Goal: Check status: Check status

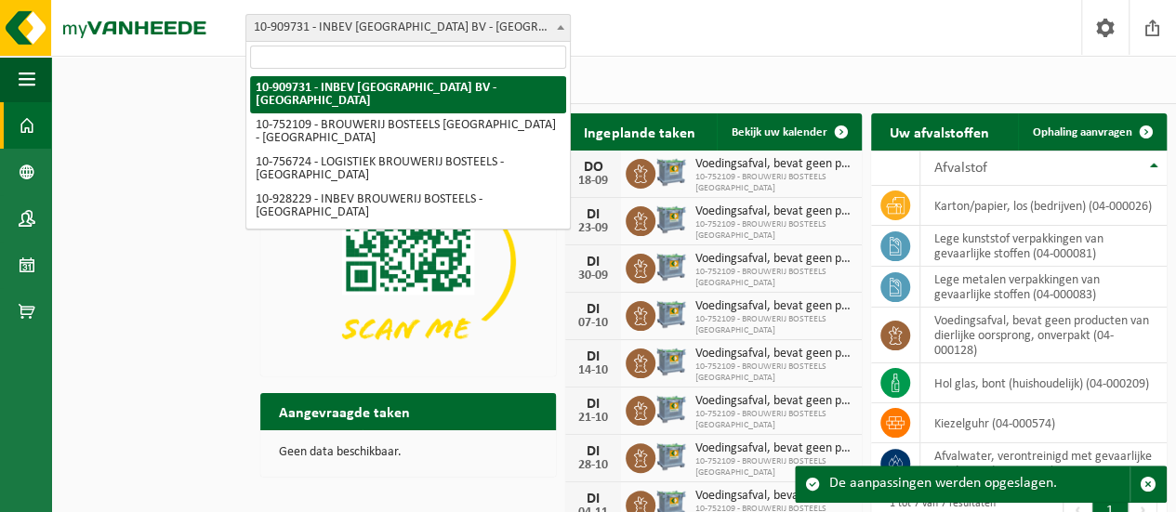
click at [558, 33] on span at bounding box center [560, 27] width 19 height 24
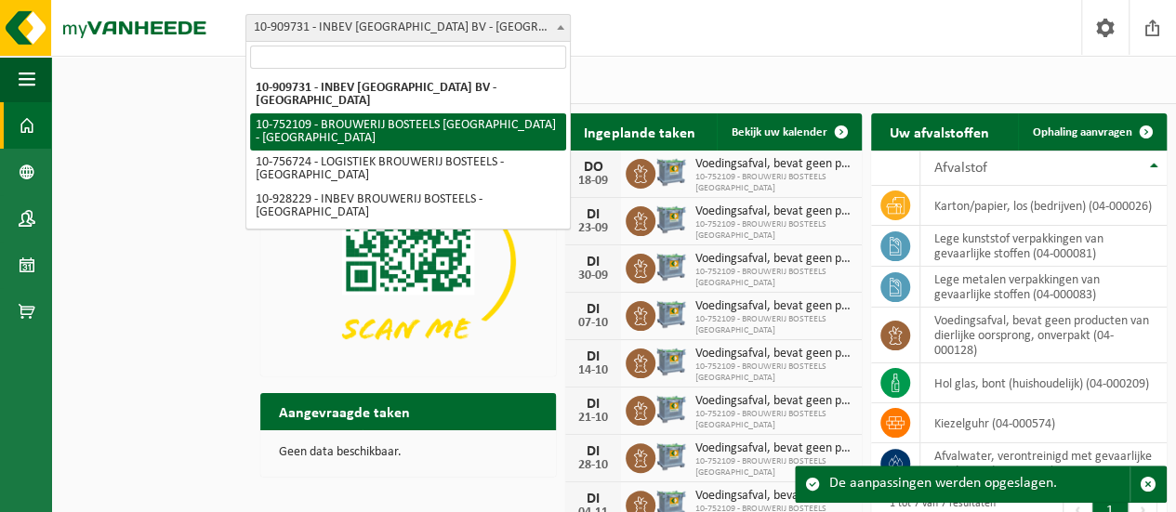
select select "30551"
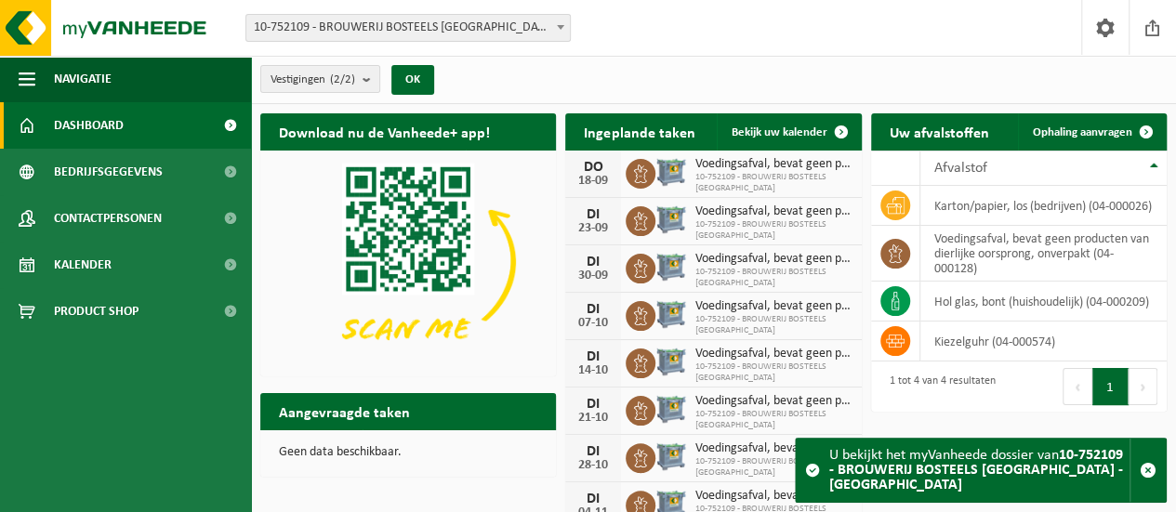
click at [642, 34] on div "Vestiging: 10-909731 - INBEV BELGIUM BV - ANDERLECHT 10-752109 - BROUWERIJ BOST…" at bounding box center [588, 28] width 1176 height 57
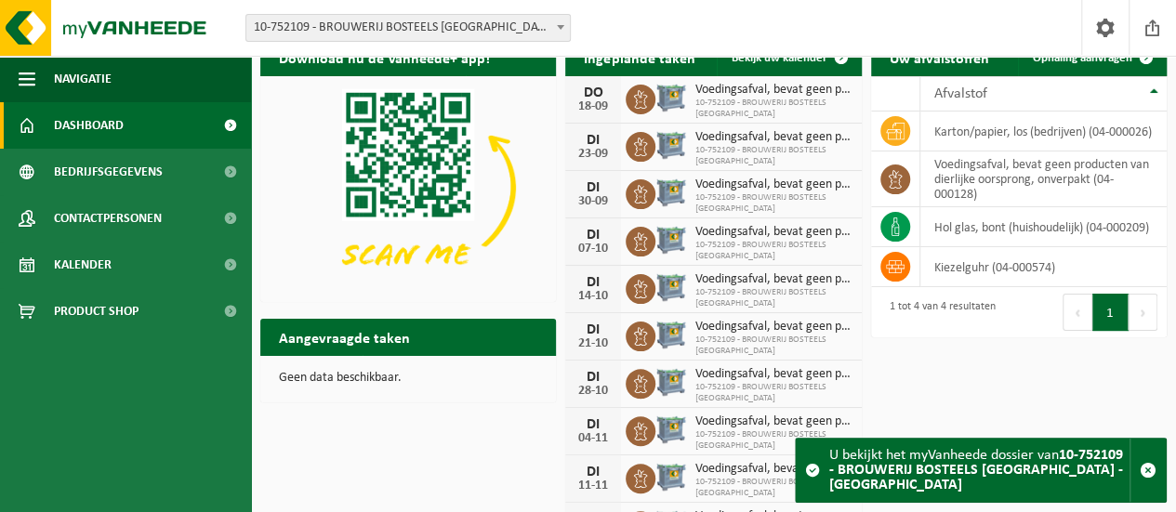
scroll to position [117, 0]
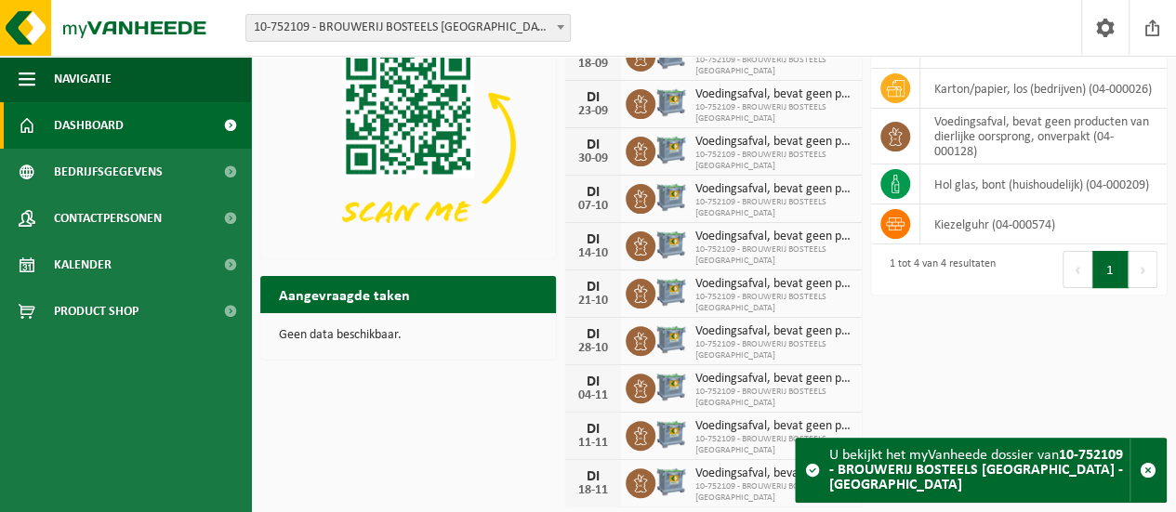
click at [984, 386] on div "Download nu de Vanheede+ app! Verberg Ingeplande taken Bekijk uw kalender DO 18…" at bounding box center [714, 250] width 916 height 526
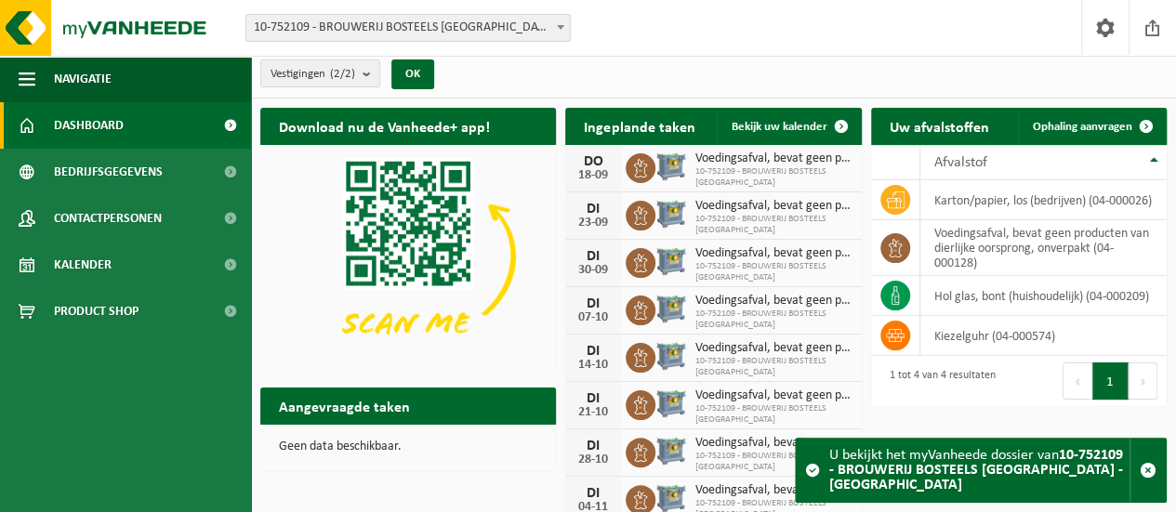
scroll to position [0, 0]
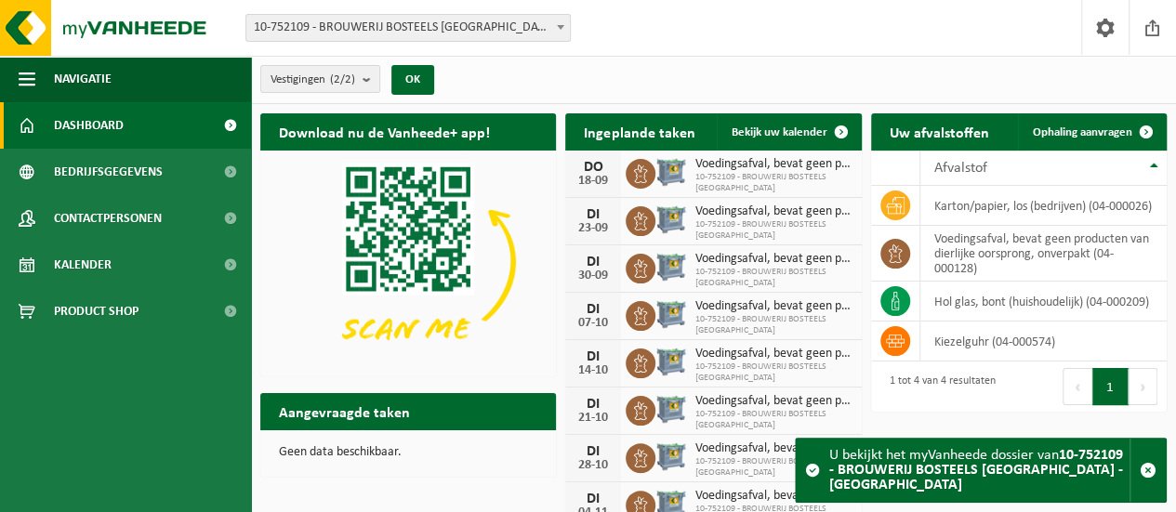
click at [582, 81] on div "Vestigingen (2/2) Alles selecteren Alles deselecteren Actieve selecteren BROUWE…" at bounding box center [713, 80] width 925 height 48
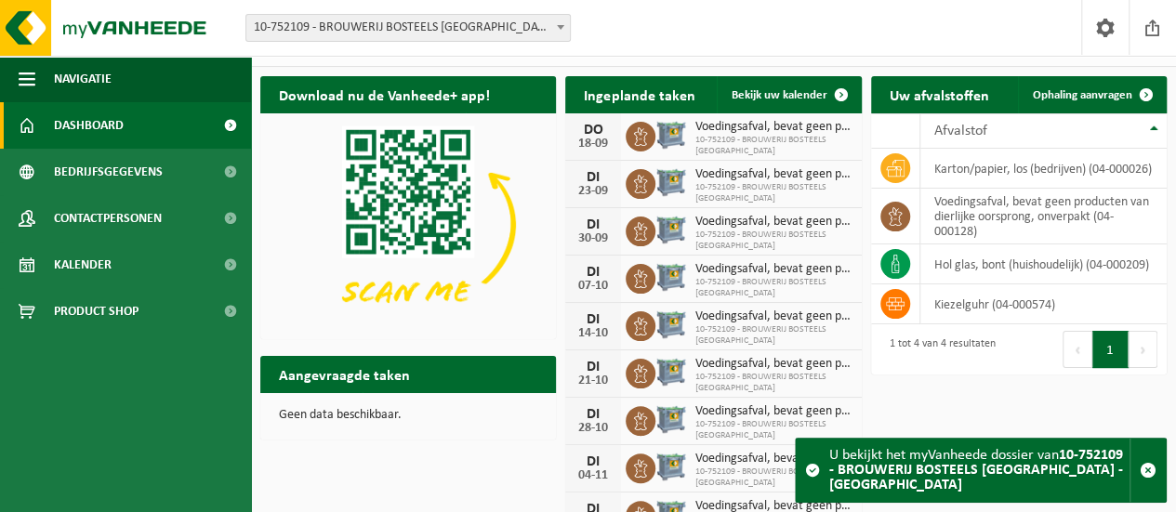
scroll to position [117, 0]
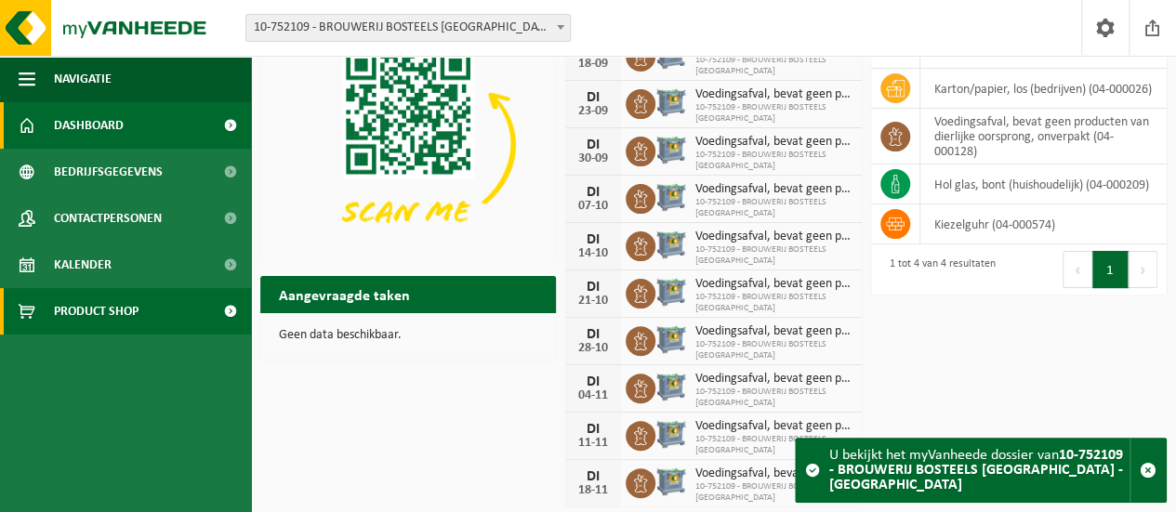
click at [104, 322] on span "Product Shop" at bounding box center [96, 311] width 85 height 46
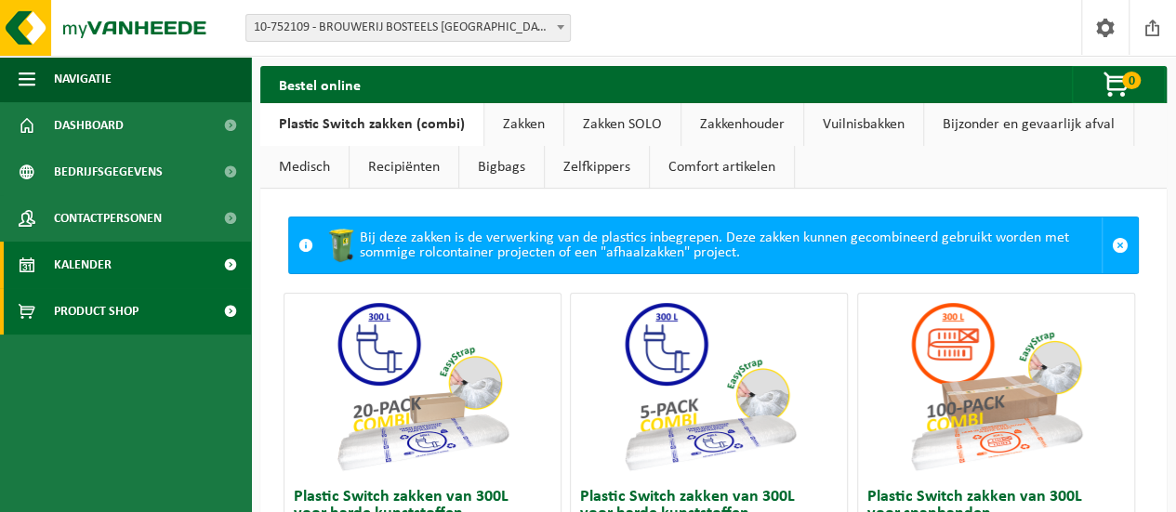
click at [110, 271] on span "Kalender" at bounding box center [83, 265] width 58 height 46
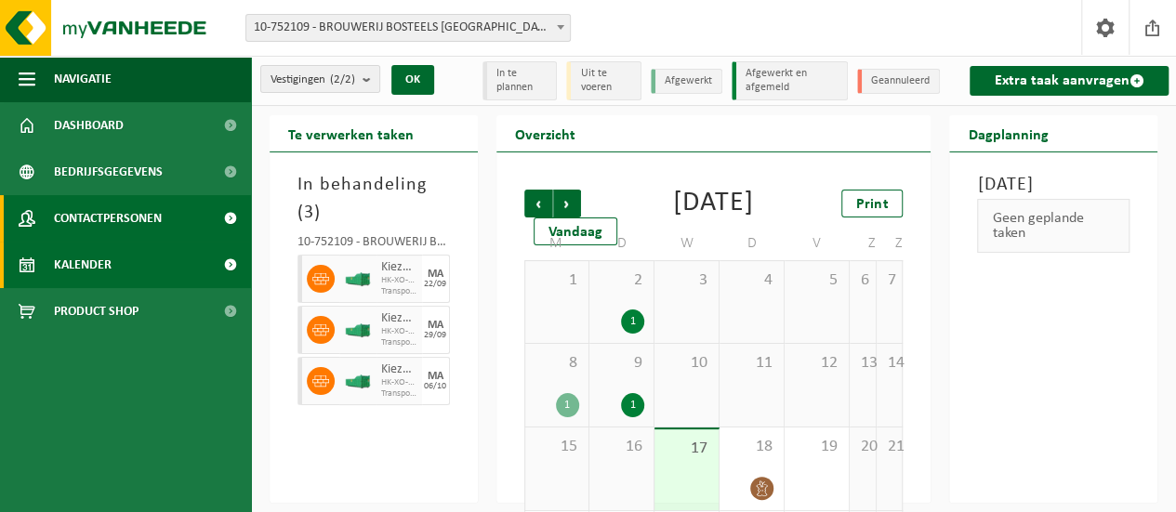
click at [121, 226] on span "Contactpersonen" at bounding box center [108, 218] width 108 height 46
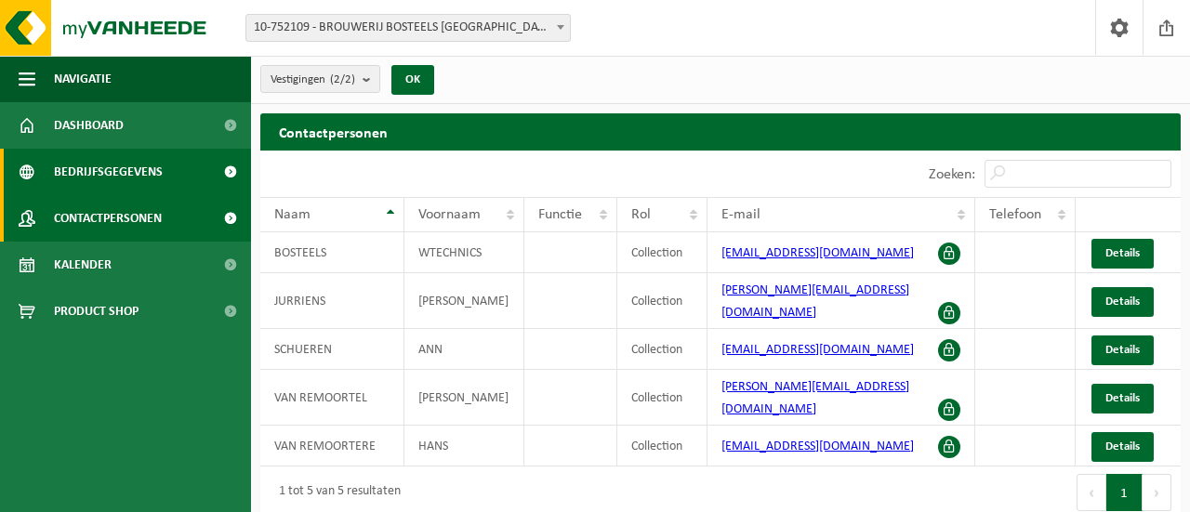
click at [147, 172] on span "Bedrijfsgegevens" at bounding box center [108, 172] width 109 height 46
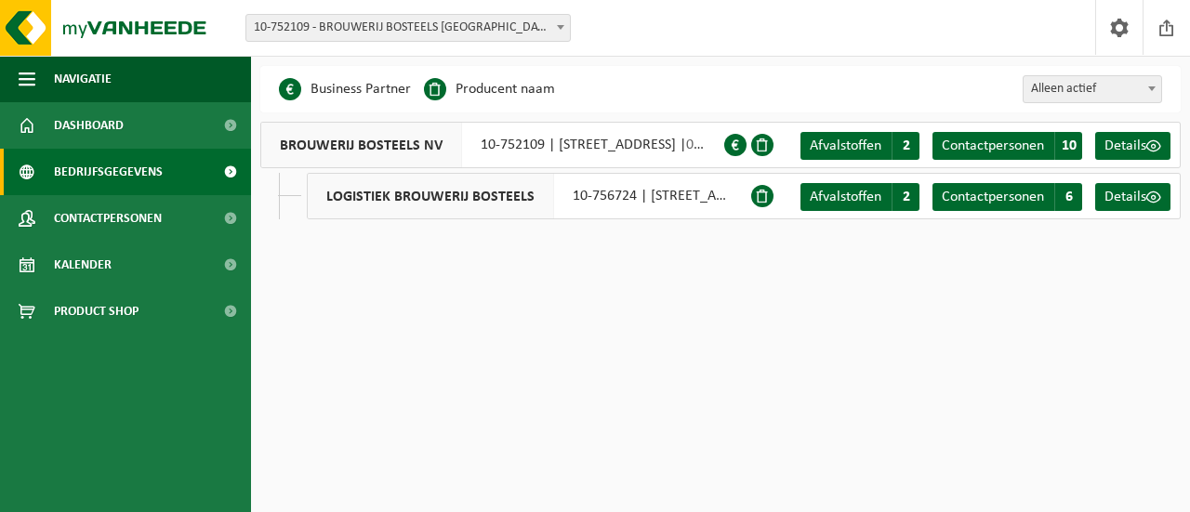
click at [147, 172] on span "Bedrijfsgegevens" at bounding box center [108, 172] width 109 height 46
click at [1144, 140] on span "Details" at bounding box center [1125, 146] width 42 height 15
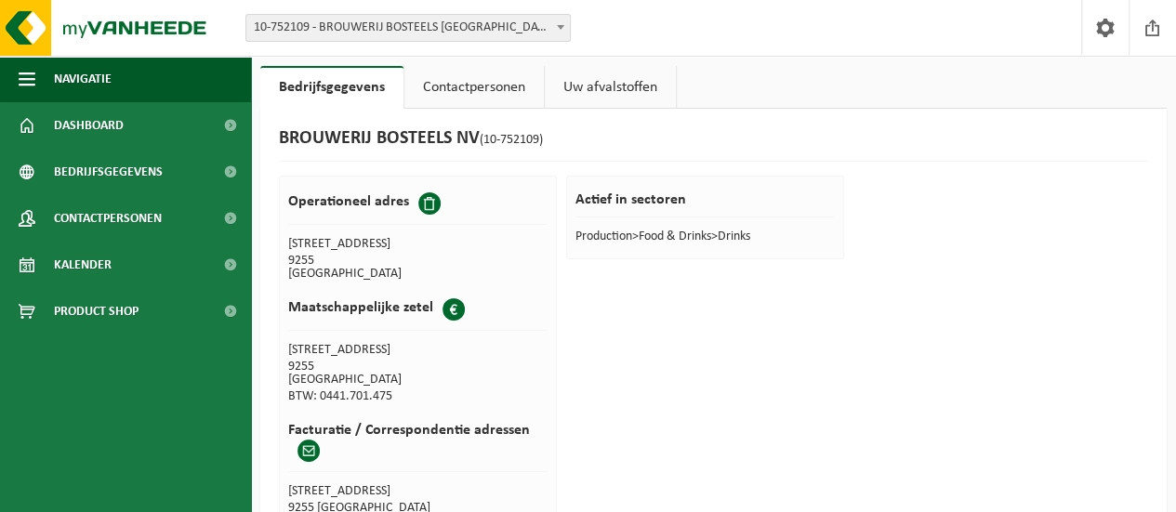
click at [615, 85] on link "Uw afvalstoffen" at bounding box center [610, 87] width 131 height 43
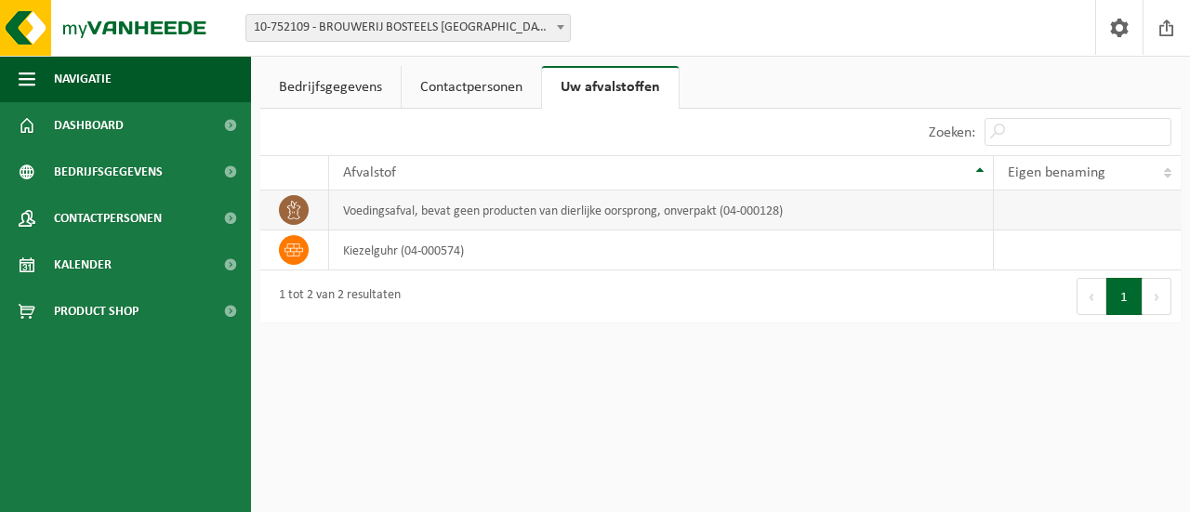
click at [475, 206] on td "voedingsafval, bevat geen producten van dierlijke oorsprong, onverpakt (04-0001…" at bounding box center [661, 211] width 665 height 40
click at [285, 205] on icon at bounding box center [293, 210] width 19 height 19
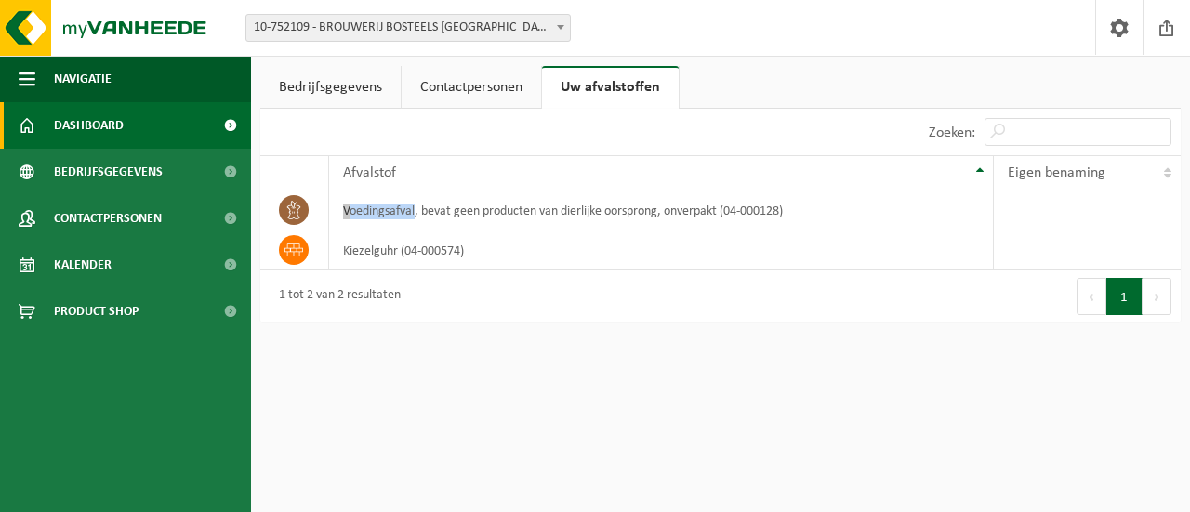
click at [128, 126] on link "Dashboard" at bounding box center [125, 125] width 251 height 46
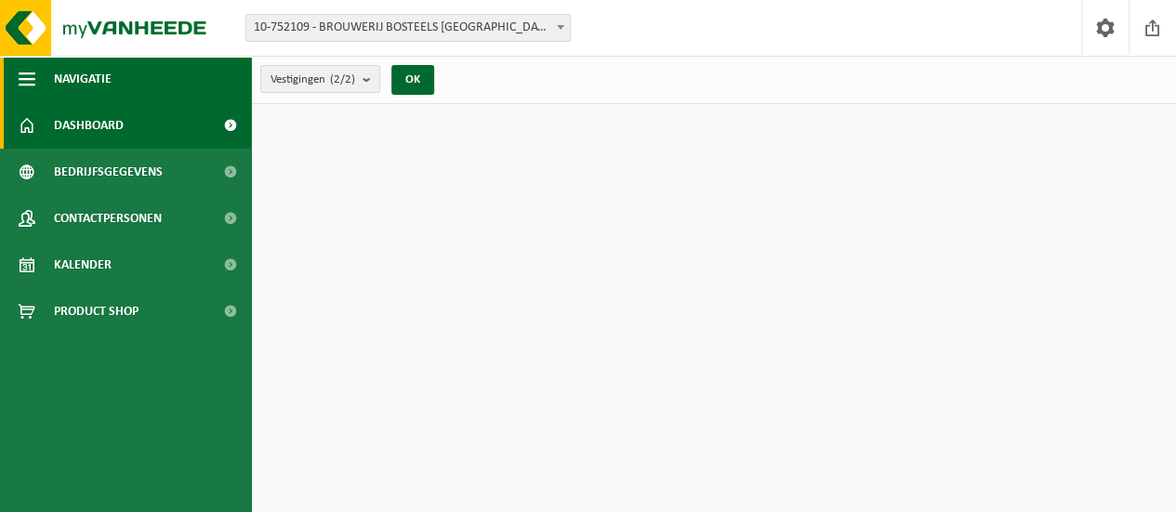
click at [30, 81] on span "button" at bounding box center [27, 79] width 17 height 46
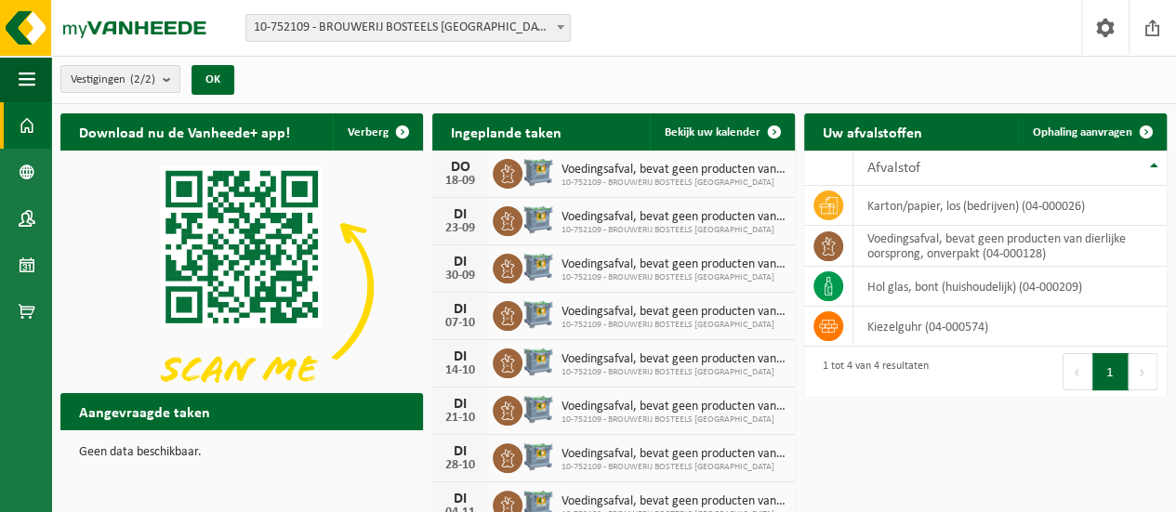
click at [660, 91] on div "Vestigingen (2/2) Alles selecteren Alles deselecteren Actieve selecteren BROUWE…" at bounding box center [613, 80] width 1125 height 48
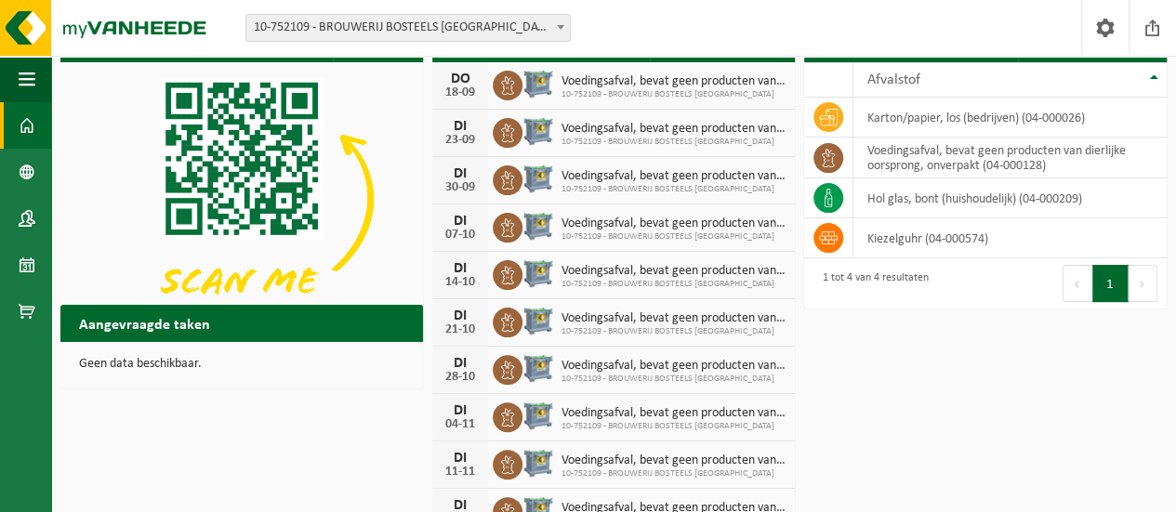
scroll to position [117, 0]
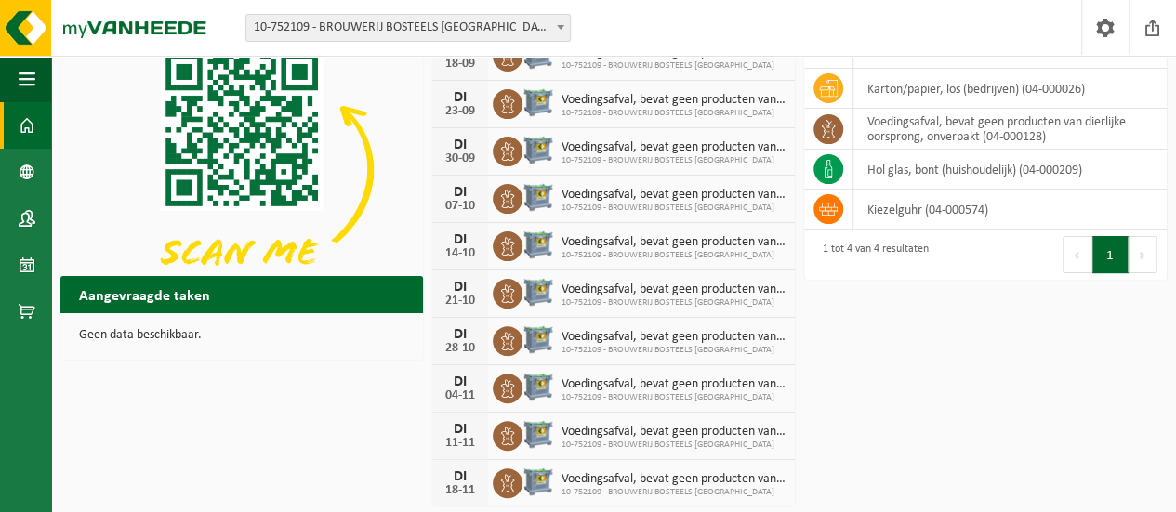
click at [876, 500] on div "Download nu de Vanheede+ app! Verberg Ingeplande taken Bekijk uw kalender DO 18…" at bounding box center [614, 250] width 1116 height 526
click at [308, 325] on span "Toon de aangevraagde taken" at bounding box center [316, 331] width 144 height 12
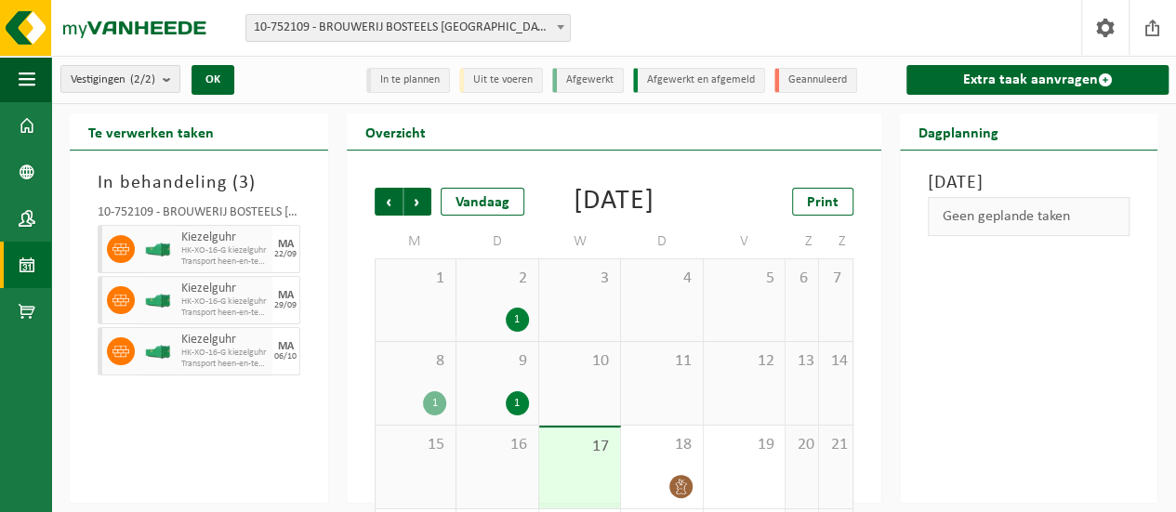
click at [581, 76] on li "Afgewerkt" at bounding box center [588, 80] width 72 height 25
click at [29, 128] on span at bounding box center [27, 125] width 17 height 46
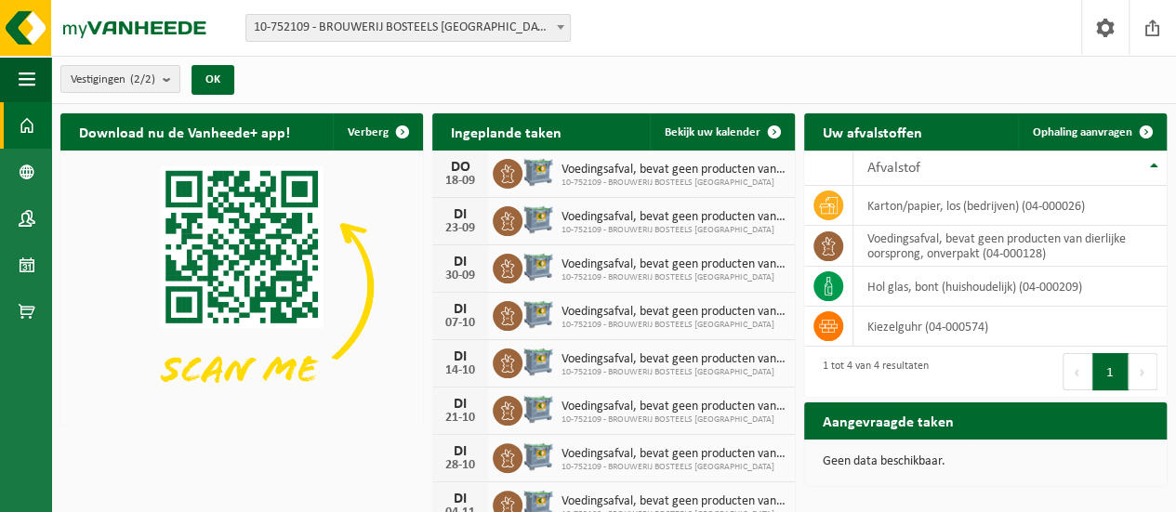
click at [666, 54] on div "Vestiging: 10-909731 - INBEV BELGIUM BV - ANDERLECHT 10-752109 - BROUWERIJ BOST…" at bounding box center [588, 28] width 1176 height 57
click at [550, 21] on span "10-752109 - BROUWERIJ BOSTEELS [GEOGRAPHIC_DATA] - [GEOGRAPHIC_DATA]" at bounding box center [408, 28] width 324 height 26
click at [632, 41] on div "Vestiging: 10-909731 - INBEV BELGIUM BV - ANDERLECHT 10-752109 - BROUWERIJ BOST…" at bounding box center [588, 28] width 1176 height 57
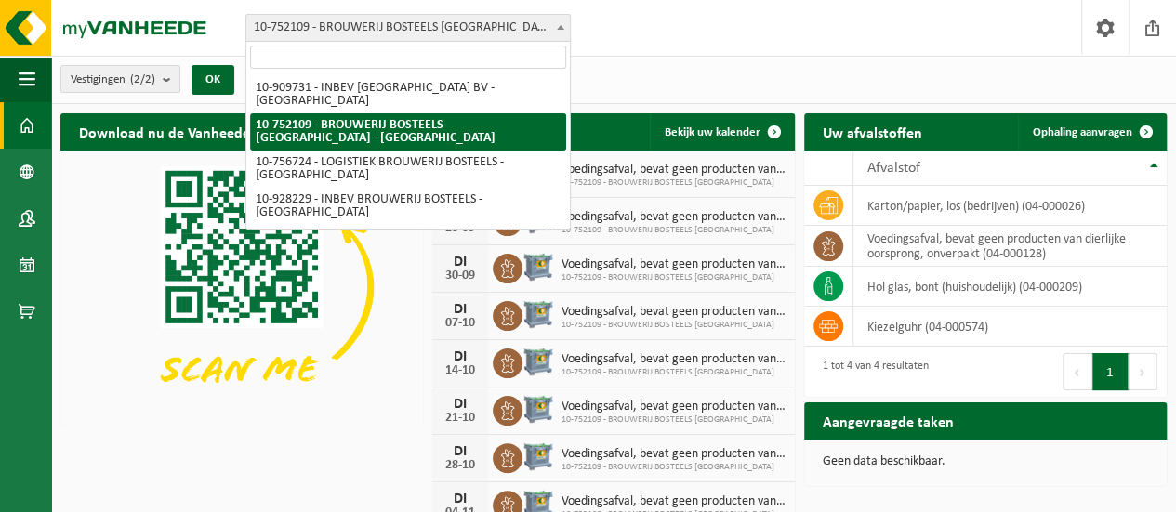
click at [560, 23] on span at bounding box center [560, 27] width 19 height 24
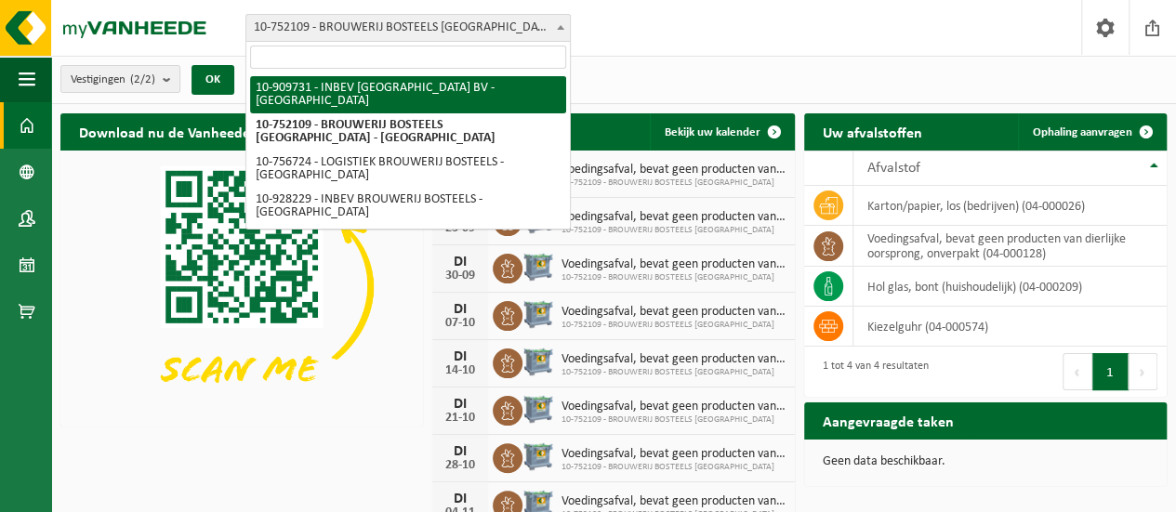
select select "126644"
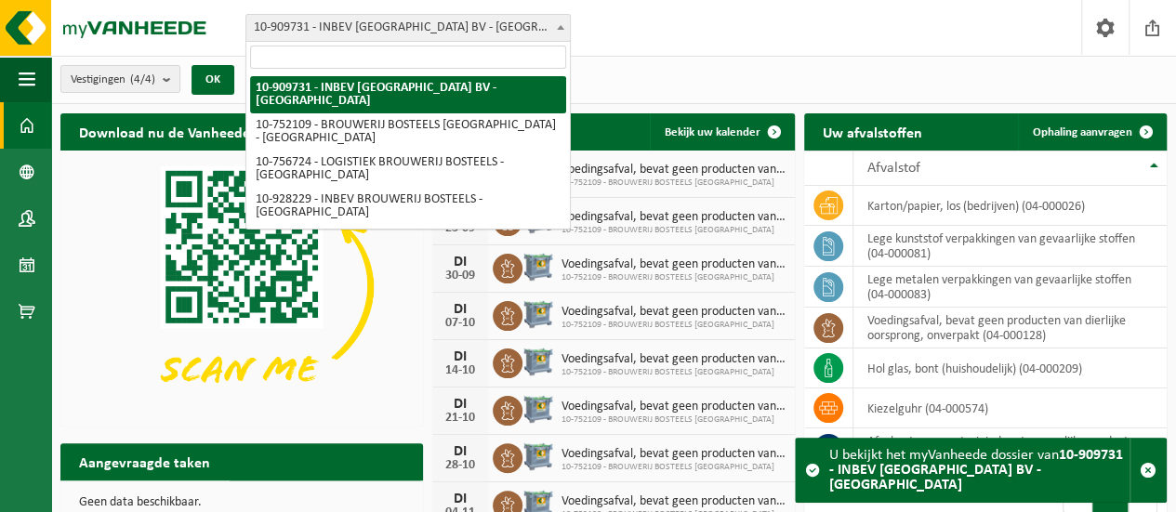
click at [556, 28] on span at bounding box center [560, 27] width 19 height 24
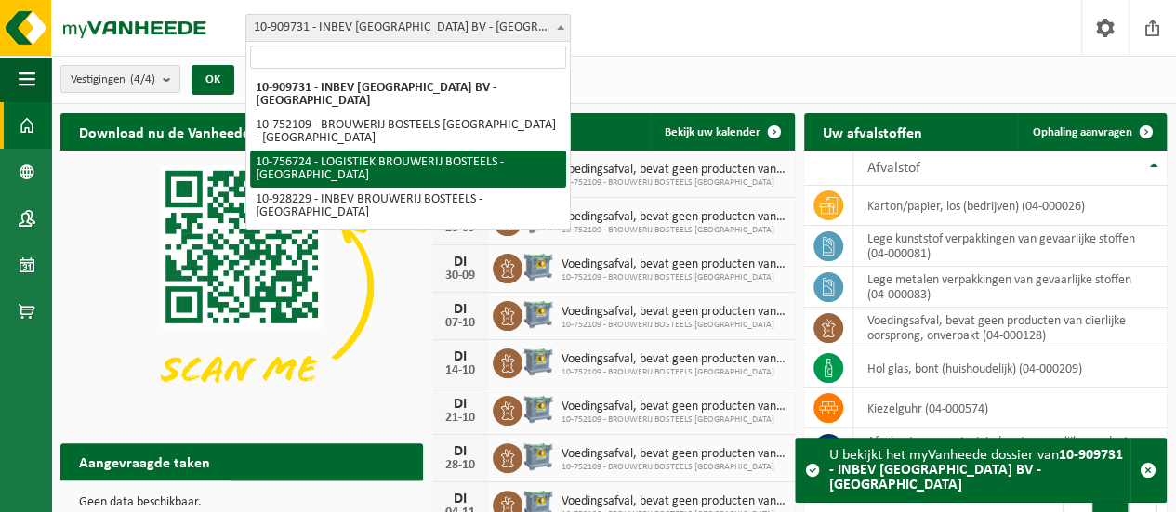
select select "30553"
